Goal: Transaction & Acquisition: Purchase product/service

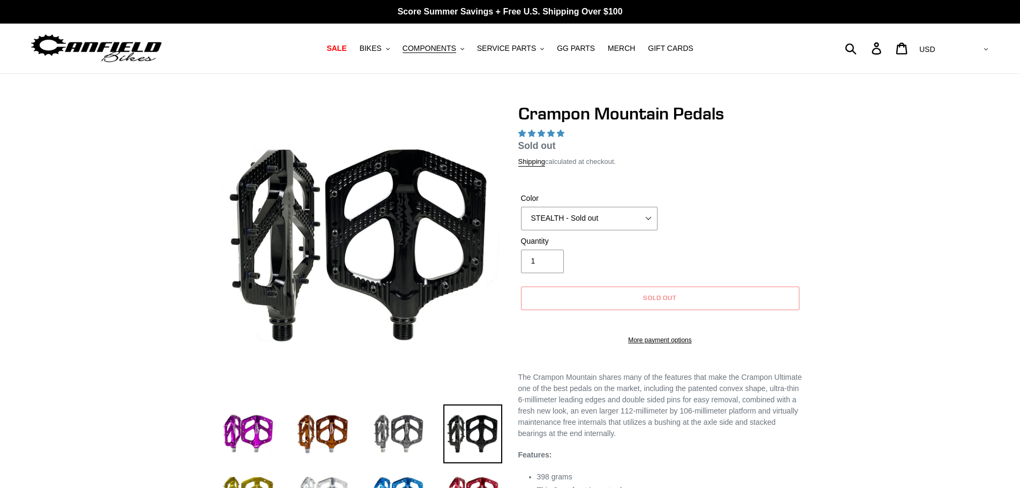
select select "highest-rating"
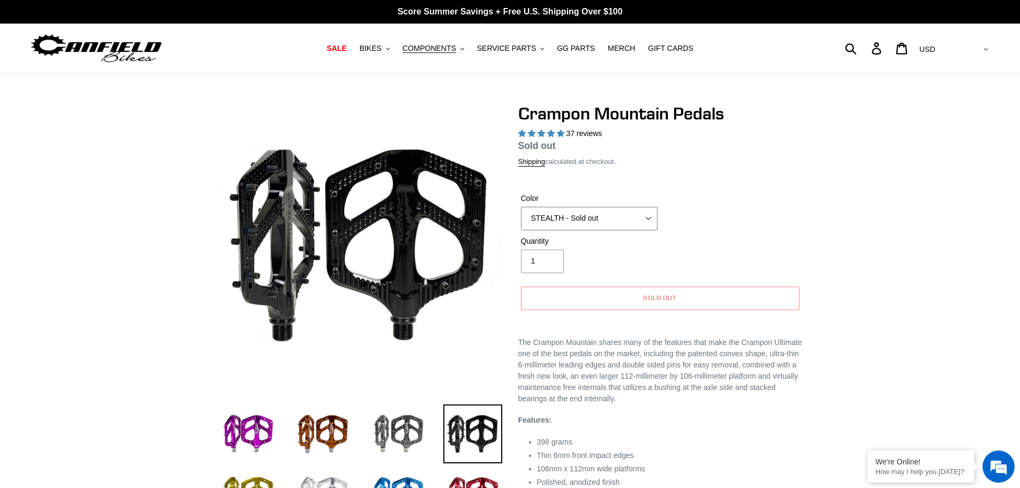
click at [572, 215] on select "GRAY BLACK STEALTH - Sold out POLISHED RED BLUE [GEOGRAPHIC_DATA] ORANGE PNW GR…" at bounding box center [589, 219] width 136 height 24
select select "highest-rating"
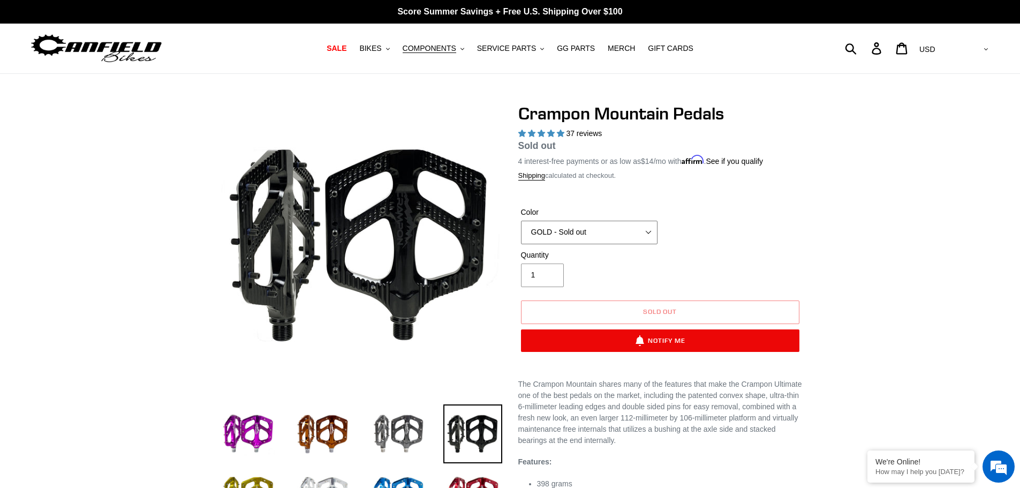
click at [521, 221] on select "GRAY BLACK STEALTH - Sold out POLISHED RED BLUE [GEOGRAPHIC_DATA] ORANGE PNW GR…" at bounding box center [589, 233] width 136 height 24
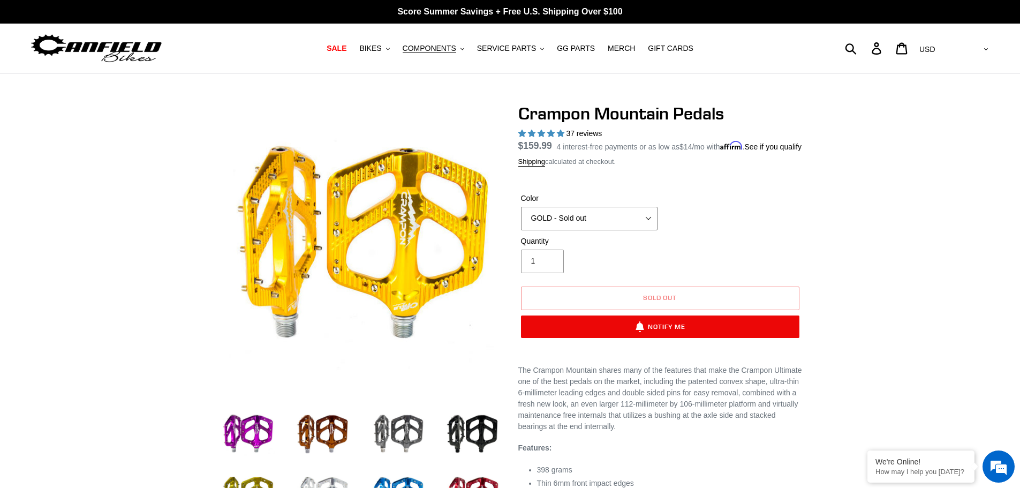
click at [564, 230] on select "GRAY BLACK STEALTH - Sold out POLISHED RED BLUE [GEOGRAPHIC_DATA] ORANGE PNW GR…" at bounding box center [589, 219] width 136 height 24
select select "STEALTH - Sold out"
click at [521, 219] on select "GRAY BLACK STEALTH - Sold out POLISHED RED BLUE [GEOGRAPHIC_DATA] ORANGE PNW GR…" at bounding box center [589, 219] width 136 height 24
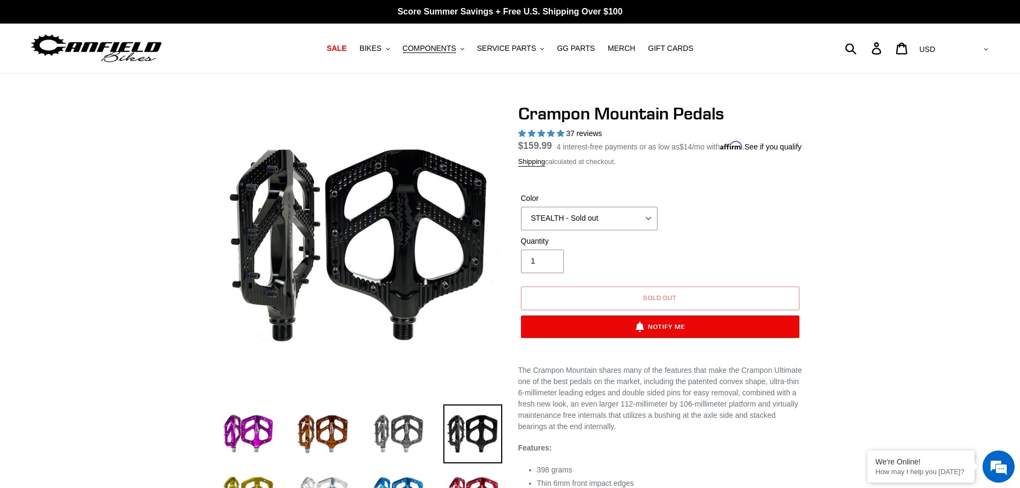
click at [914, 224] on div at bounding box center [510, 379] width 1020 height 552
